Goal: Information Seeking & Learning: Check status

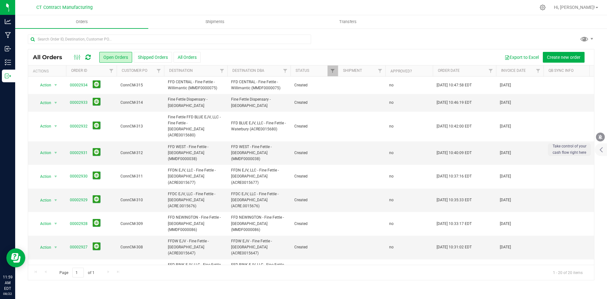
click at [88, 56] on icon at bounding box center [87, 57] width 5 height 6
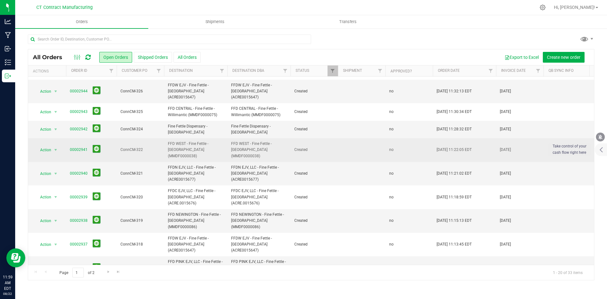
scroll to position [173, 0]
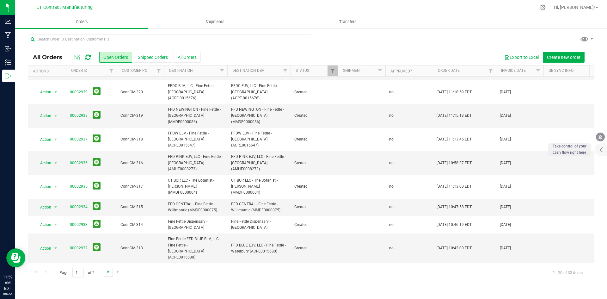
click at [107, 270] on span "Go to the next page" at bounding box center [108, 271] width 5 height 5
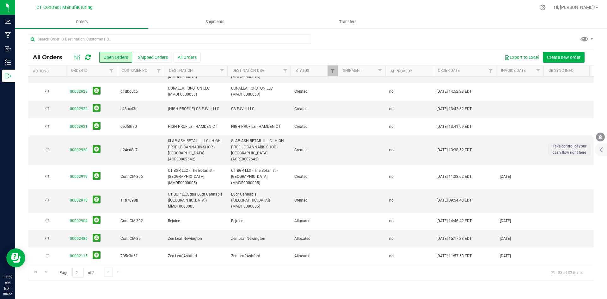
scroll to position [0, 0]
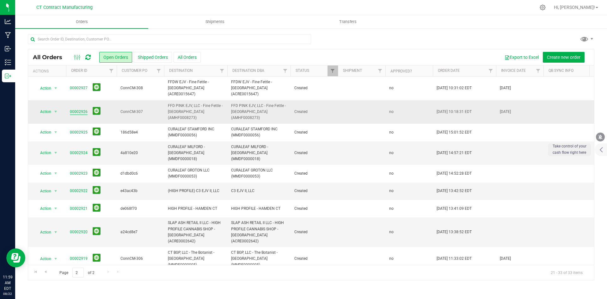
click at [79, 109] on link "00002926" at bounding box center [79, 112] width 18 height 6
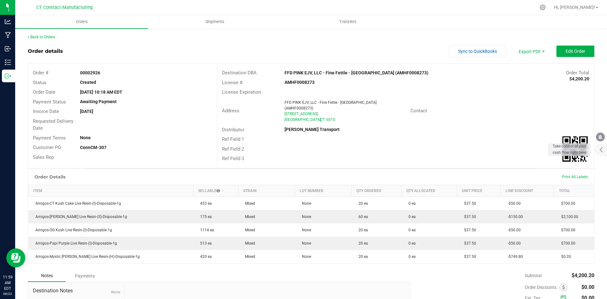
click at [49, 34] on div "Back to Orders" at bounding box center [311, 37] width 566 height 6
click at [49, 39] on link "Back to Orders" at bounding box center [41, 37] width 27 height 4
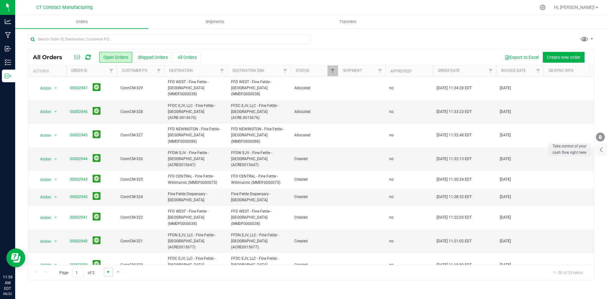
click at [108, 272] on span "Go to the next page" at bounding box center [108, 271] width 5 height 5
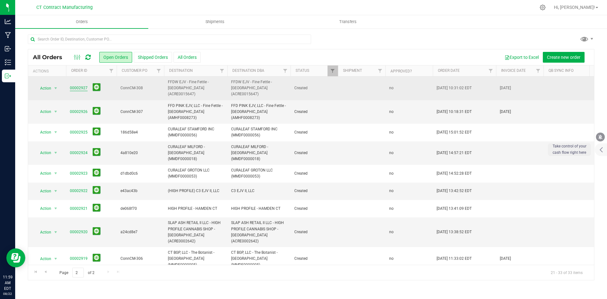
click at [78, 85] on link "00002927" at bounding box center [79, 88] width 18 height 6
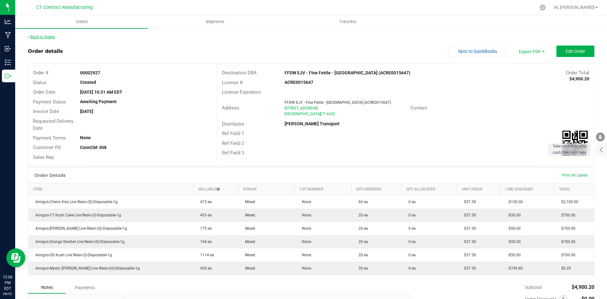
click at [46, 38] on link "Back to Orders" at bounding box center [41, 37] width 27 height 4
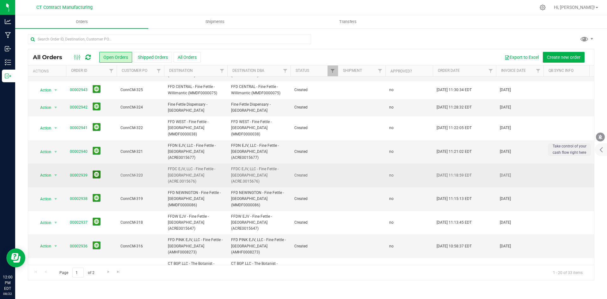
scroll to position [173, 0]
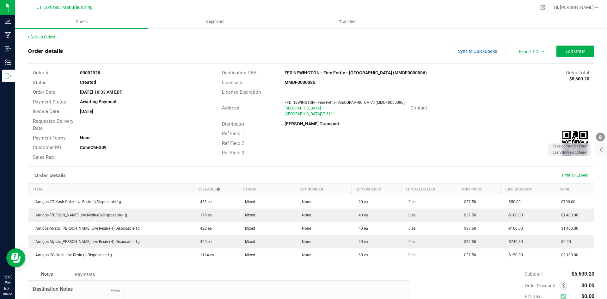
click at [53, 35] on link "Back to Orders" at bounding box center [41, 37] width 27 height 4
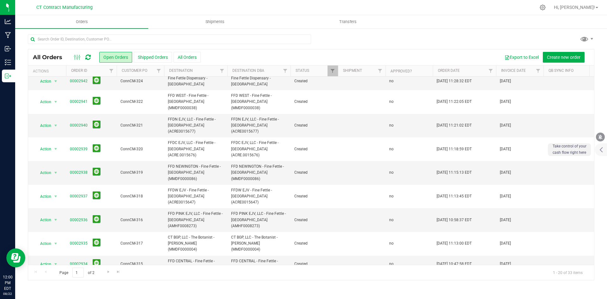
scroll to position [173, 0]
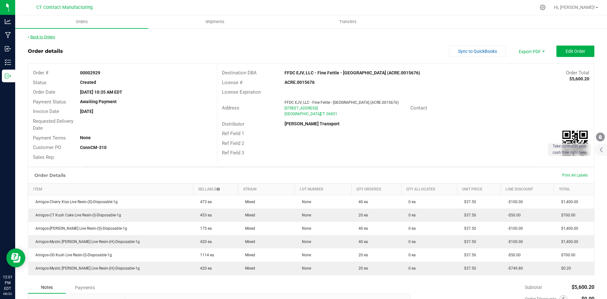
click at [51, 37] on link "Back to Orders" at bounding box center [41, 37] width 27 height 4
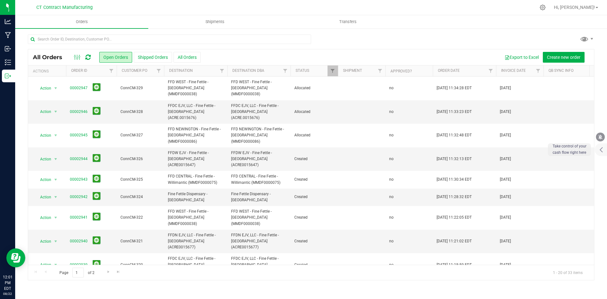
scroll to position [173, 0]
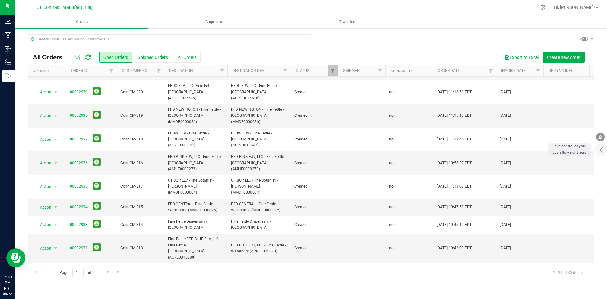
click at [82, 295] on link "00002930" at bounding box center [79, 298] width 18 height 6
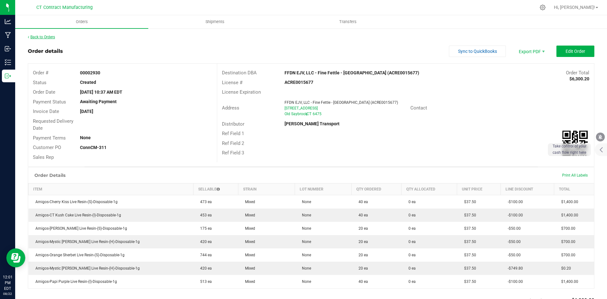
click at [41, 39] on link "Back to Orders" at bounding box center [41, 37] width 27 height 4
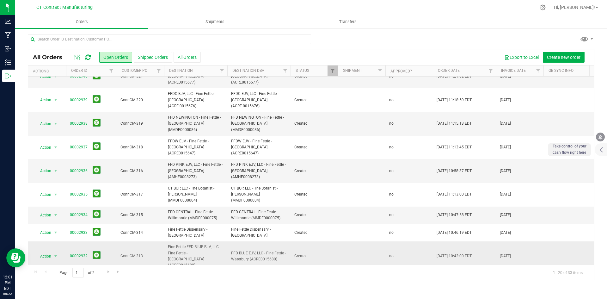
scroll to position [173, 0]
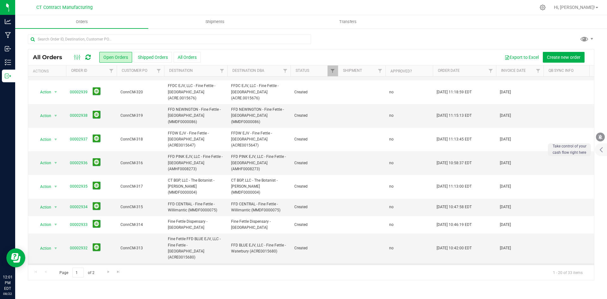
click at [84, 271] on link "00002931" at bounding box center [79, 274] width 18 height 6
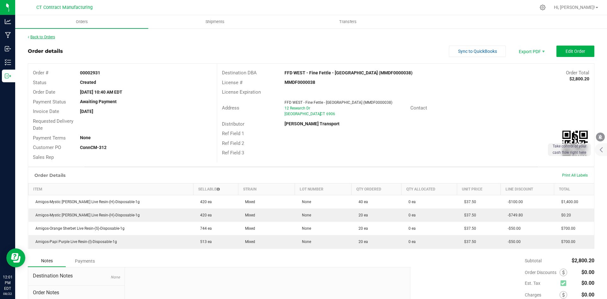
click at [52, 37] on link "Back to Orders" at bounding box center [41, 37] width 27 height 4
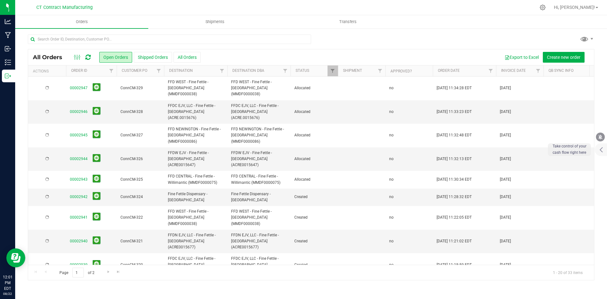
scroll to position [173, 0]
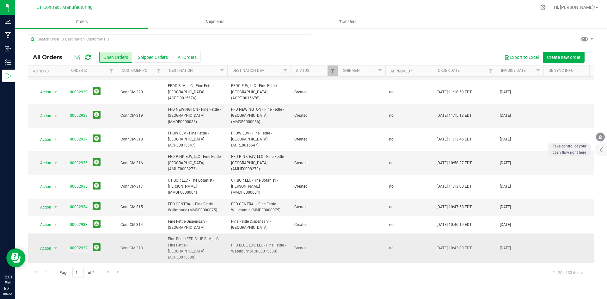
click at [81, 245] on link "00002932" at bounding box center [79, 248] width 18 height 6
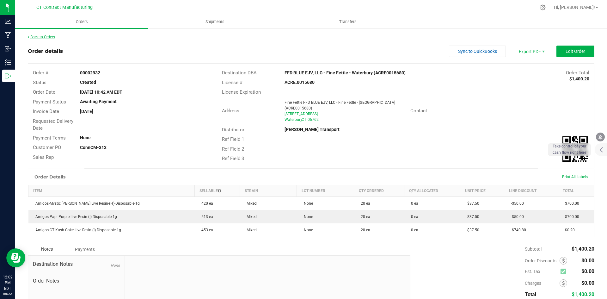
click at [43, 36] on link "Back to Orders" at bounding box center [41, 37] width 27 height 4
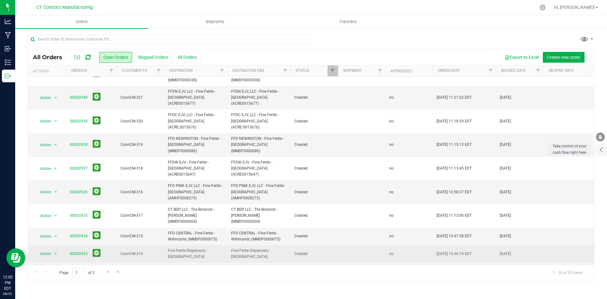
scroll to position [173, 0]
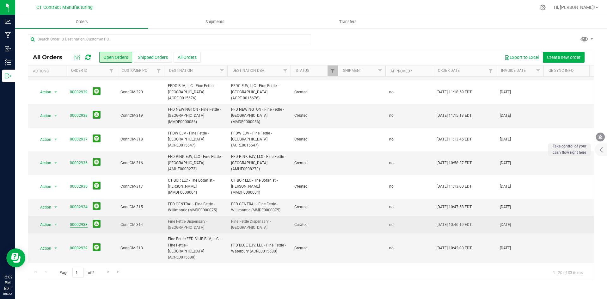
click at [82, 221] on link "00002933" at bounding box center [79, 224] width 18 height 6
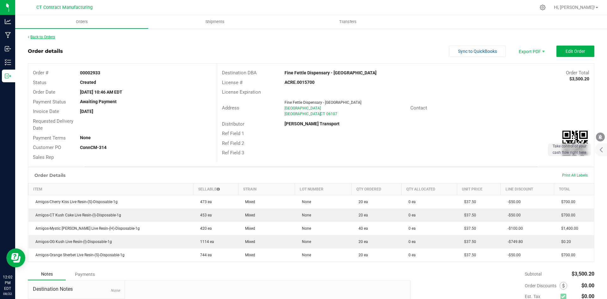
click at [46, 35] on link "Back to Orders" at bounding box center [41, 37] width 27 height 4
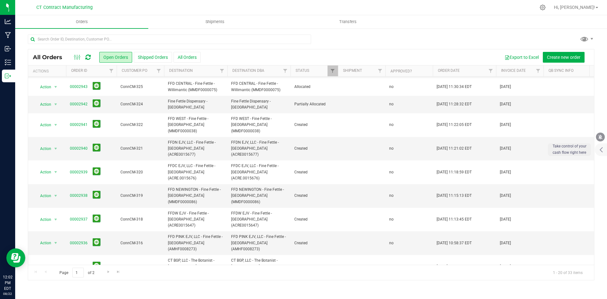
scroll to position [173, 0]
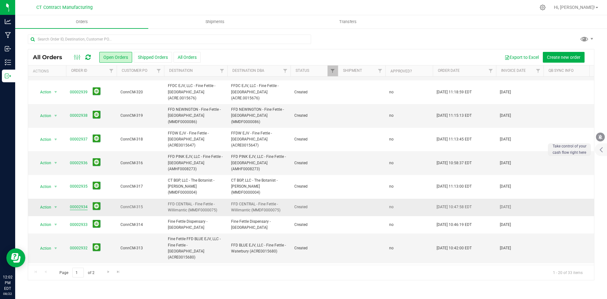
click at [78, 204] on link "00002934" at bounding box center [79, 207] width 18 height 6
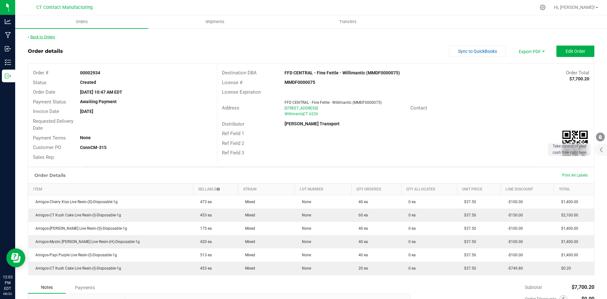
click at [50, 36] on link "Back to Orders" at bounding box center [41, 37] width 27 height 4
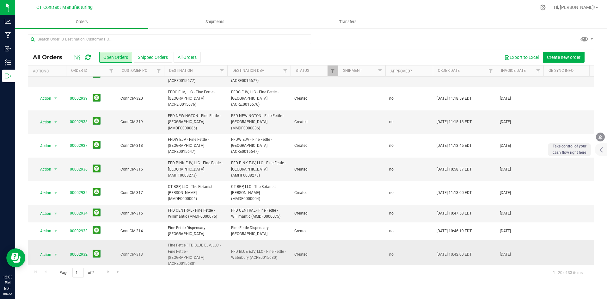
scroll to position [173, 0]
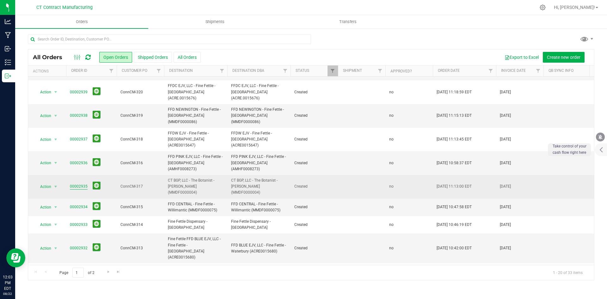
click at [80, 183] on link "00002935" at bounding box center [79, 186] width 18 height 6
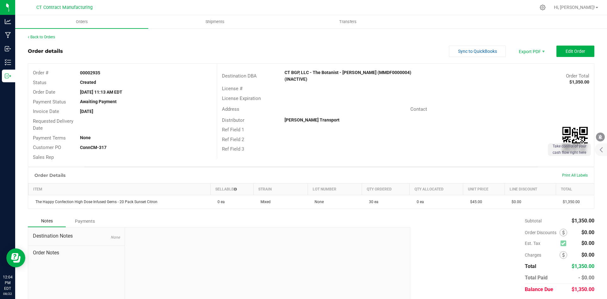
click at [49, 34] on div "Back to Orders" at bounding box center [311, 37] width 566 height 6
click at [52, 38] on link "Back to Orders" at bounding box center [41, 37] width 27 height 4
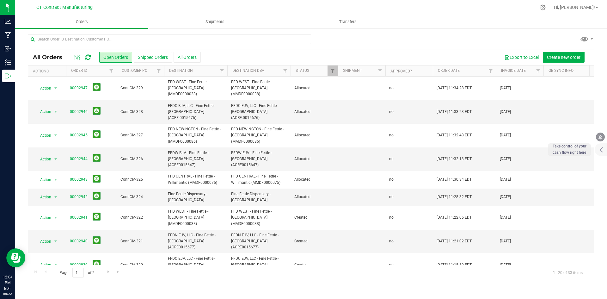
scroll to position [173, 0]
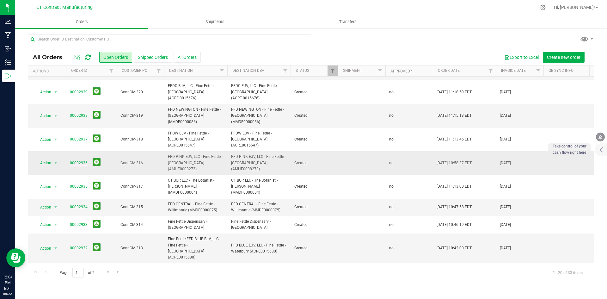
click at [84, 160] on link "00002936" at bounding box center [79, 163] width 18 height 6
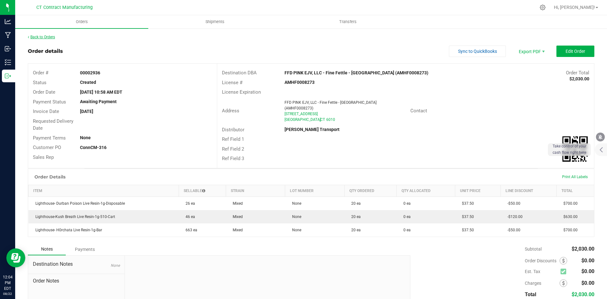
click at [46, 36] on link "Back to Orders" at bounding box center [41, 37] width 27 height 4
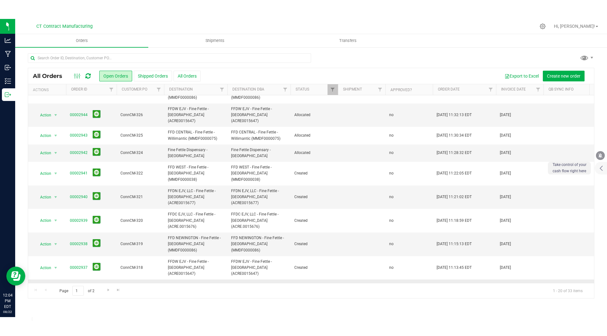
scroll to position [63, 0]
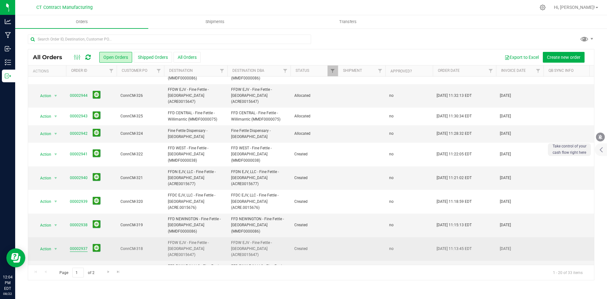
click at [83, 246] on link "00002937" at bounding box center [79, 249] width 18 height 6
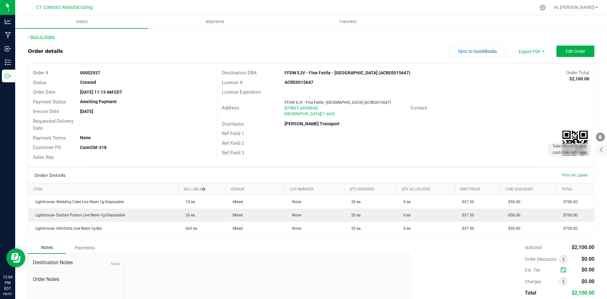
click at [40, 37] on link "Back to Orders" at bounding box center [41, 37] width 27 height 4
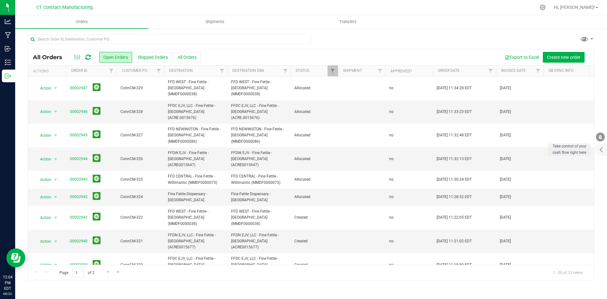
click at [79, 285] on link "00002938" at bounding box center [79, 288] width 18 height 6
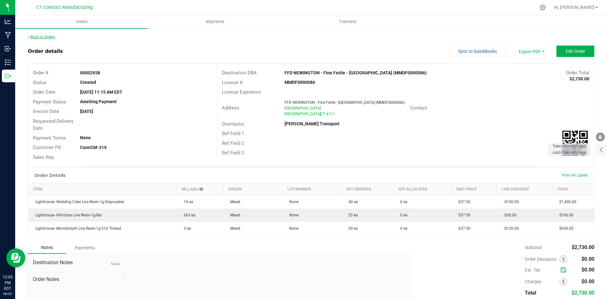
click at [40, 38] on link "Back to Orders" at bounding box center [41, 37] width 27 height 4
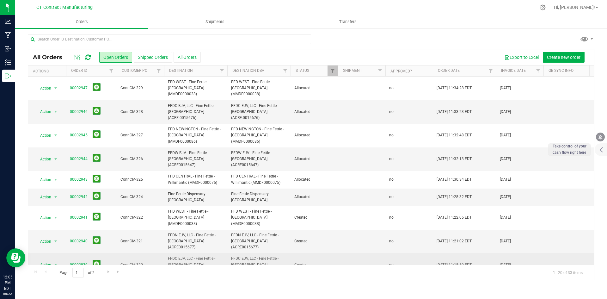
click at [85, 262] on link "00002939" at bounding box center [79, 265] width 18 height 6
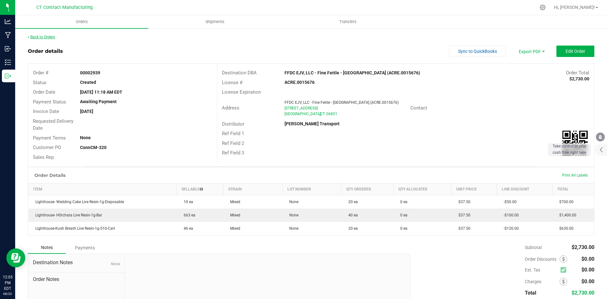
click at [53, 38] on link "Back to Orders" at bounding box center [41, 37] width 27 height 4
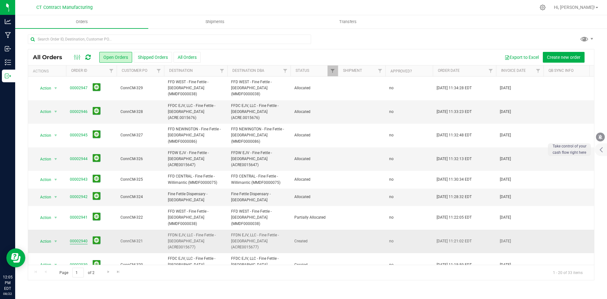
click at [81, 238] on link "00002940" at bounding box center [79, 241] width 18 height 6
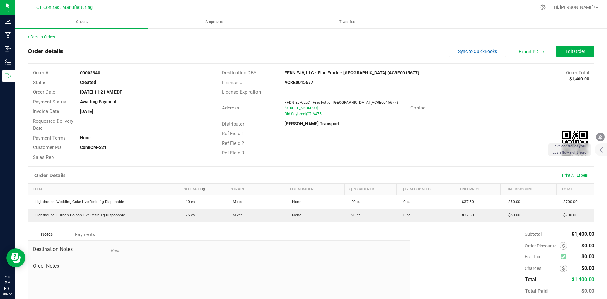
click at [46, 36] on link "Back to Orders" at bounding box center [41, 37] width 27 height 4
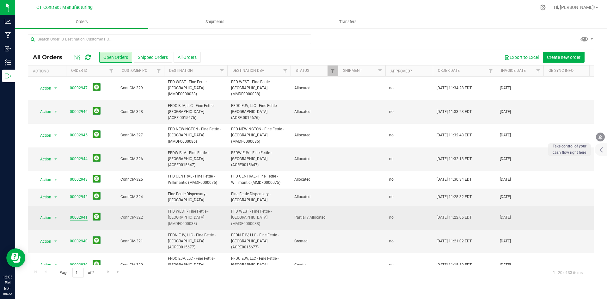
click at [81, 214] on link "00002941" at bounding box center [79, 217] width 18 height 6
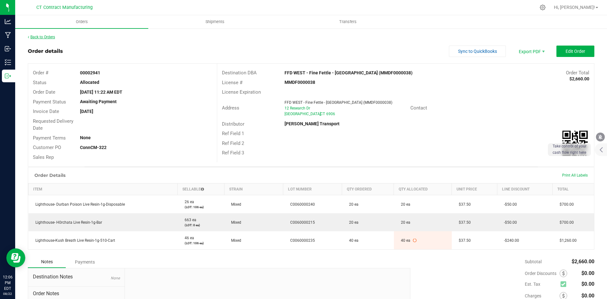
click at [37, 37] on link "Back to Orders" at bounding box center [41, 37] width 27 height 4
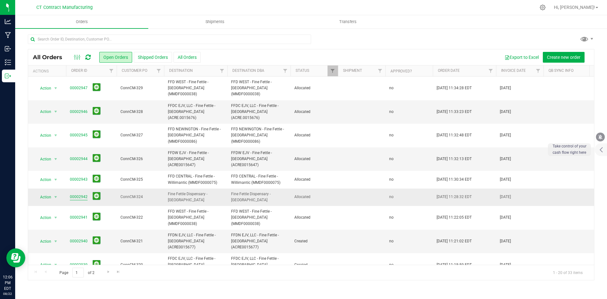
click at [80, 194] on link "00002942" at bounding box center [79, 197] width 18 height 6
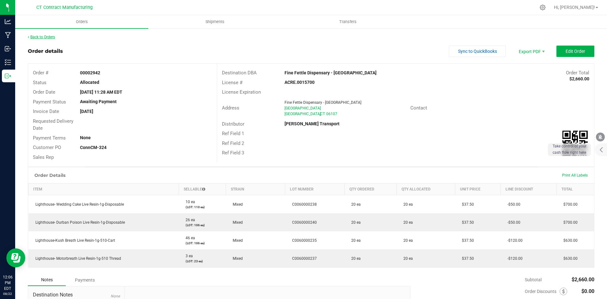
click at [52, 36] on link "Back to Orders" at bounding box center [41, 37] width 27 height 4
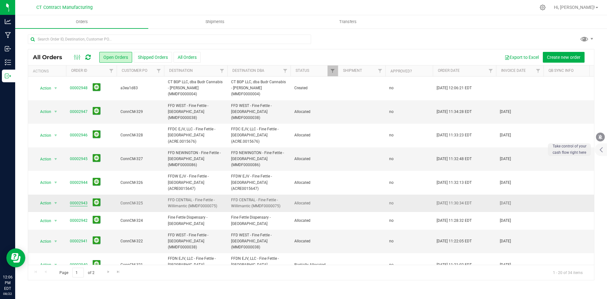
click at [81, 200] on link "00002943" at bounding box center [79, 203] width 18 height 6
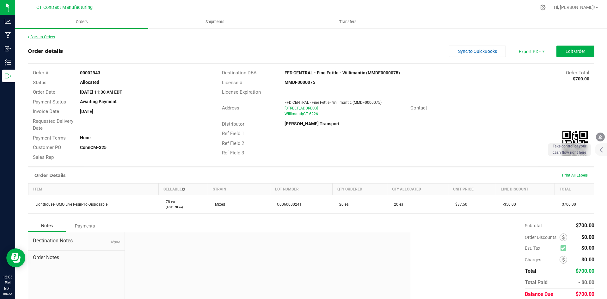
click at [53, 36] on link "Back to Orders" at bounding box center [41, 37] width 27 height 4
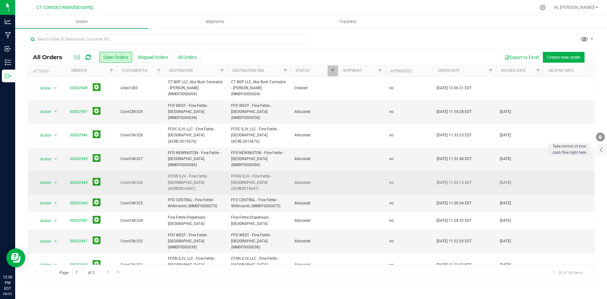
click at [81, 178] on span "00002944" at bounding box center [91, 183] width 43 height 10
click at [82, 179] on link "00002944" at bounding box center [79, 182] width 18 height 6
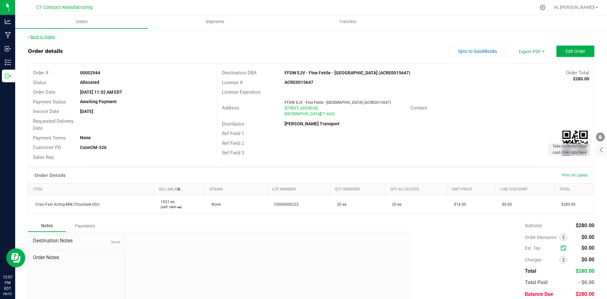
click at [43, 36] on link "Back to Orders" at bounding box center [41, 37] width 27 height 4
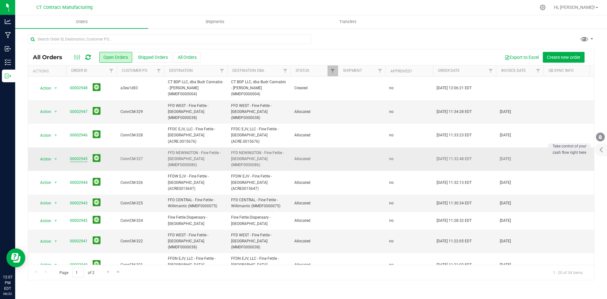
click at [79, 156] on link "00002945" at bounding box center [79, 159] width 18 height 6
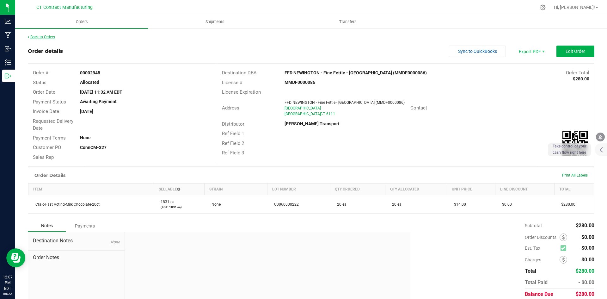
click at [52, 36] on link "Back to Orders" at bounding box center [41, 37] width 27 height 4
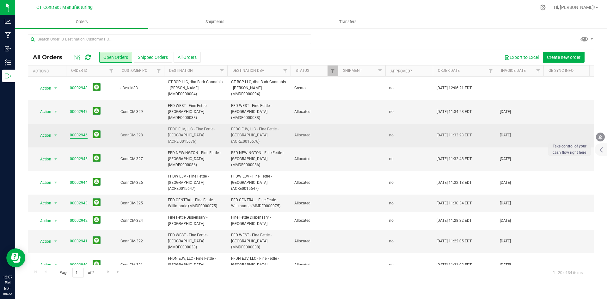
click at [82, 132] on link "00002946" at bounding box center [79, 135] width 18 height 6
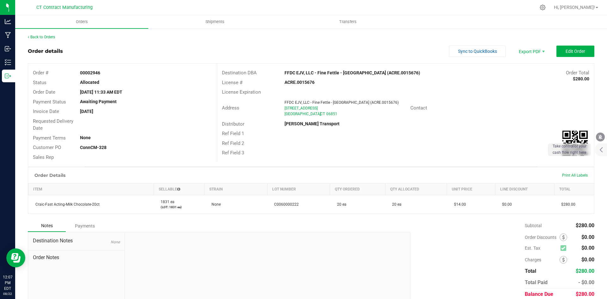
click at [43, 33] on div "Back to Orders Order details Sync to QuickBooks Export PDF Edit Order Order # 0…" at bounding box center [310, 175] width 591 height 295
click at [43, 36] on link "Back to Orders" at bounding box center [41, 37] width 27 height 4
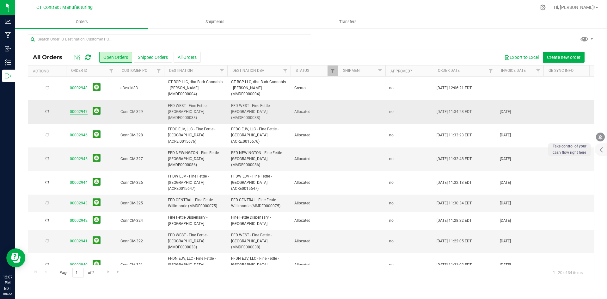
click at [74, 109] on link "00002947" at bounding box center [79, 112] width 18 height 6
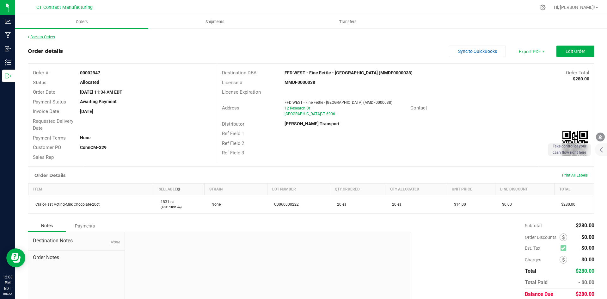
click at [54, 38] on link "Back to Orders" at bounding box center [41, 37] width 27 height 4
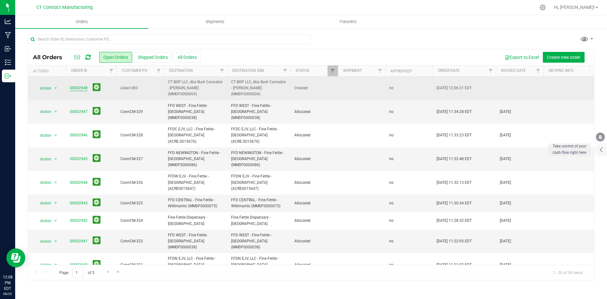
click at [77, 86] on link "00002948" at bounding box center [79, 88] width 18 height 6
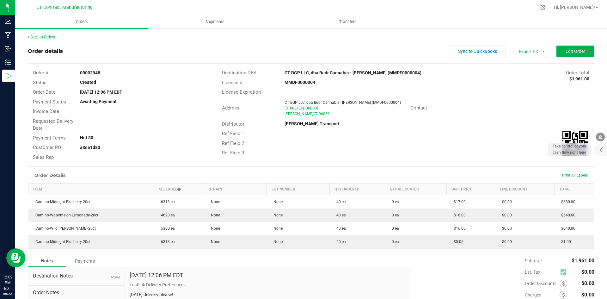
click at [35, 35] on link "Back to Orders" at bounding box center [41, 37] width 27 height 4
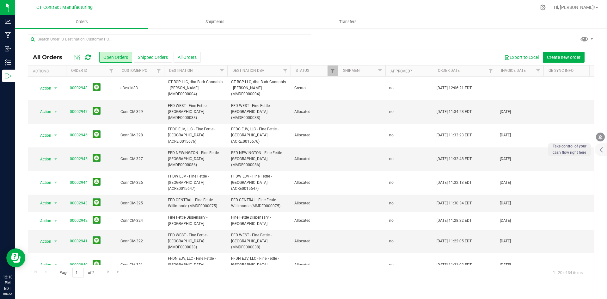
click at [233, 7] on div at bounding box center [324, 7] width 422 height 12
